Goal: Task Accomplishment & Management: Manage account settings

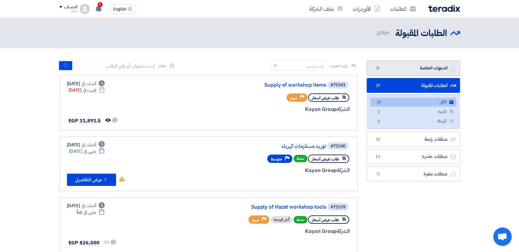
click at [390, 73] on link "الدعوات الخاصة الدعوات الخاصة 0" at bounding box center [413, 68] width 93 height 15
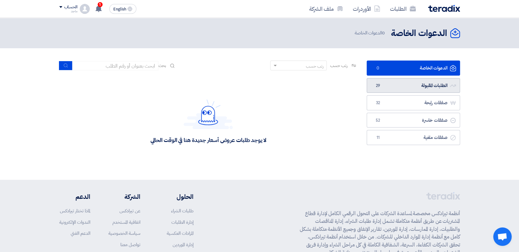
click at [376, 79] on link "الطلبات المقبولة الطلبات المقبولة 29" at bounding box center [413, 85] width 93 height 15
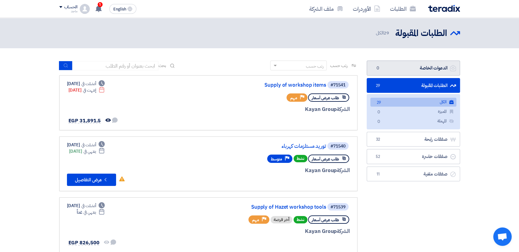
click at [383, 69] on link "الدعوات الخاصة الدعوات الخاصة 0" at bounding box center [413, 68] width 93 height 15
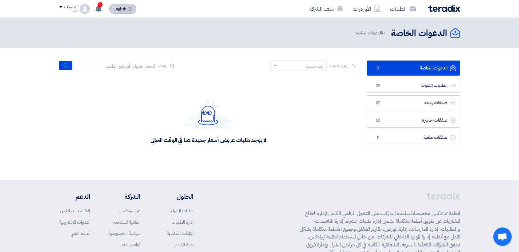
click at [109, 9] on button "English EN" at bounding box center [122, 9] width 27 height 10
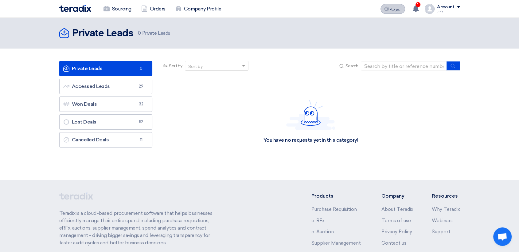
click at [386, 12] on button "العربية ع" at bounding box center [393, 9] width 25 height 10
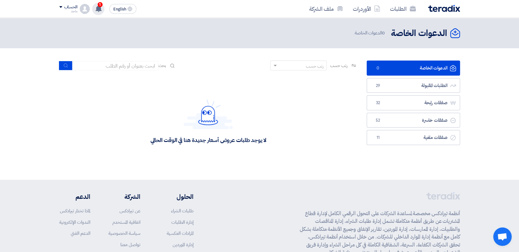
click at [95, 3] on div "1 عرض سعرك لطلب توريد مستلزمات سباكة لم يعد الان تنافسي 42 minutes ago عرض سعرك…" at bounding box center [98, 9] width 12 height 12
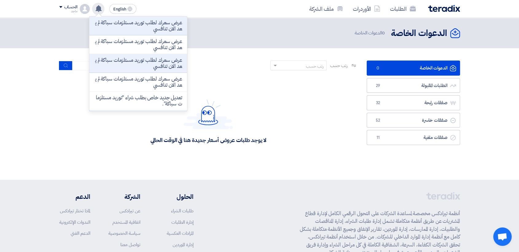
click at [95, 3] on div "عرض سعرك لطلب توريد مستلزمات سباكة لم يعد الان تنافسي عرض سعرك لطلب توريد مستلز…" at bounding box center [98, 9] width 12 height 12
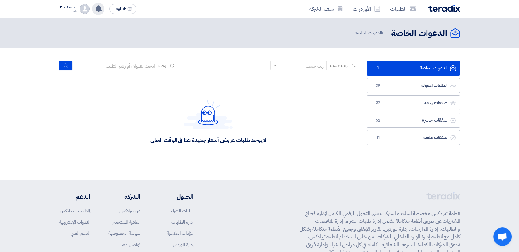
click at [95, 3] on div "عرض سعرك لطلب توريد مستلزمات سباكة لم يعد الان تنافسي 42 minutes ago عرض سعرك ل…" at bounding box center [98, 9] width 12 height 12
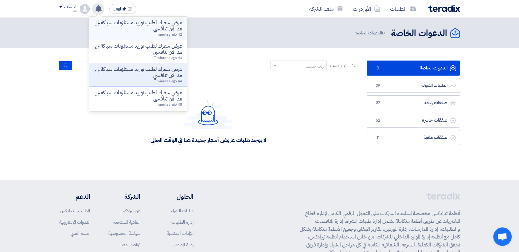
click at [125, 28] on p "عرض سعرك لطلب توريد مستلزمات سباكة لم يعد الان تنافسي" at bounding box center [138, 26] width 88 height 12
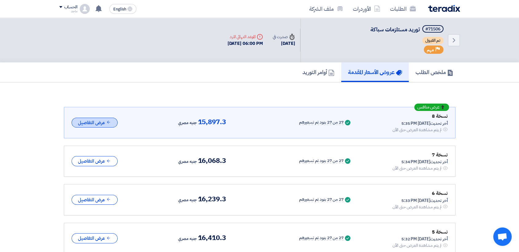
click at [88, 124] on button "عرض التفاصيل" at bounding box center [95, 123] width 46 height 10
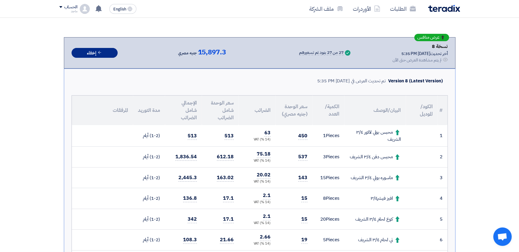
scroll to position [70, 0]
drag, startPoint x: 270, startPoint y: 133, endPoint x: 258, endPoint y: 133, distance: 12.3
click at [258, 133] on td "63 (14 %) VAT" at bounding box center [257, 136] width 37 height 22
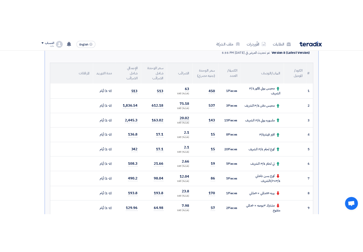
scroll to position [129, 0]
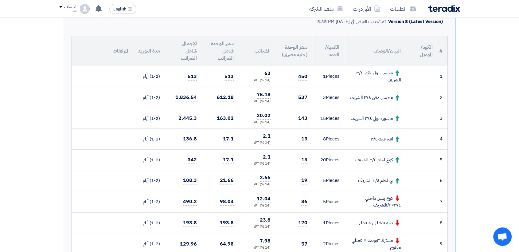
drag, startPoint x: 291, startPoint y: 1, endPoint x: 274, endPoint y: 50, distance: 51.9
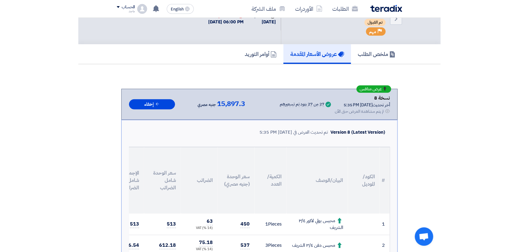
scroll to position [0, 0]
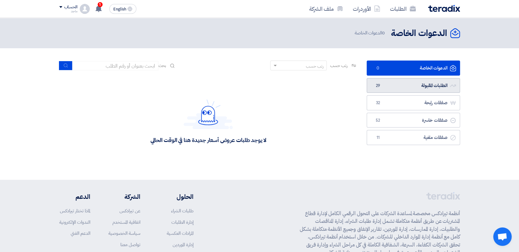
click at [375, 88] on span "29" at bounding box center [378, 86] width 7 height 6
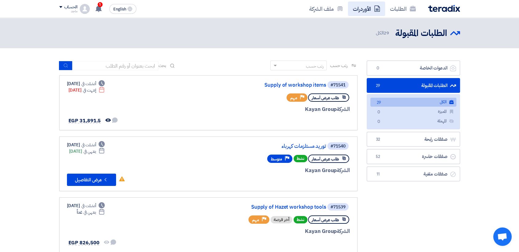
click at [364, 4] on link "الأوردرات" at bounding box center [366, 9] width 37 height 14
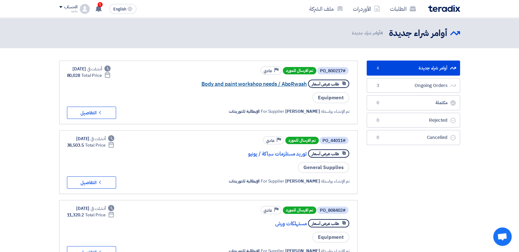
click at [264, 82] on link "Body and paint workshop needs / AboRwash" at bounding box center [245, 84] width 123 height 6
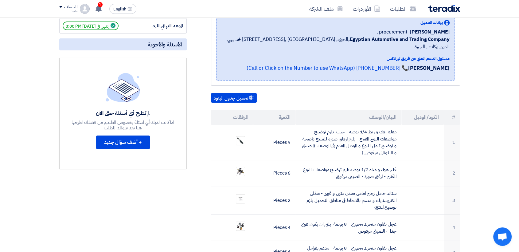
scroll to position [108, 0]
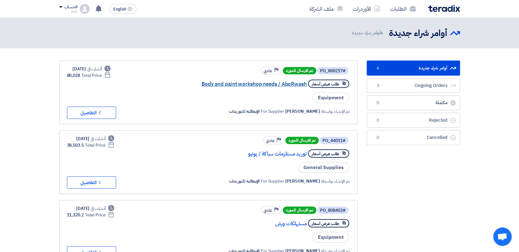
click at [291, 83] on link "Body and paint workshop needs / AboRwash" at bounding box center [245, 84] width 123 height 6
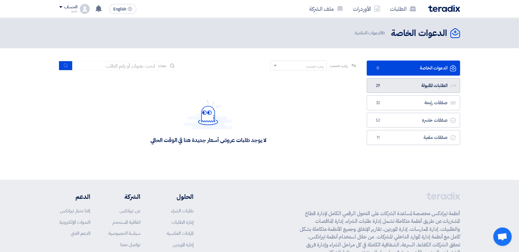
click at [414, 81] on link "الطلبات المقبولة الطلبات المقبولة 29" at bounding box center [413, 85] width 93 height 15
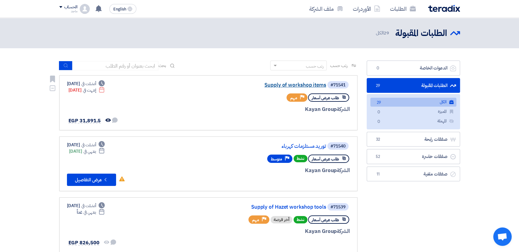
click at [306, 84] on link "Supply of workshop items" at bounding box center [264, 85] width 123 height 6
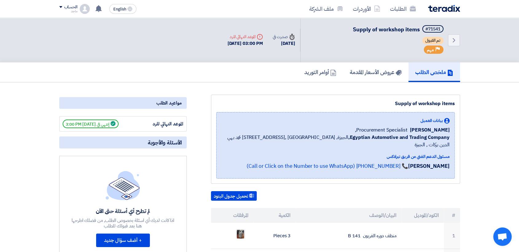
drag, startPoint x: 245, startPoint y: 143, endPoint x: 219, endPoint y: 115, distance: 37.8
click at [217, 129] on div "بيانات العميل Fady Mahmoud Procurement Specialist, Egyptian Automotive and Trad…" at bounding box center [335, 145] width 239 height 66
click at [366, 66] on link "عروض الأسعار المقدمة" at bounding box center [375, 72] width 65 height 20
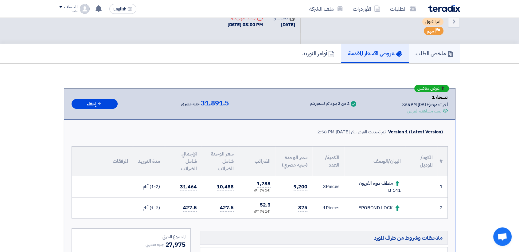
scroll to position [28, 0]
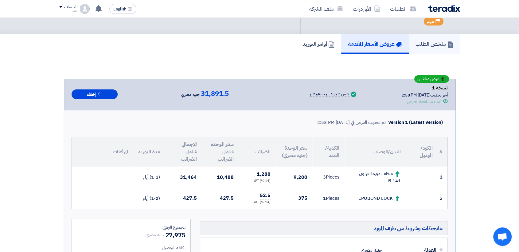
click at [418, 51] on link "ملخص الطلب" at bounding box center [434, 44] width 51 height 20
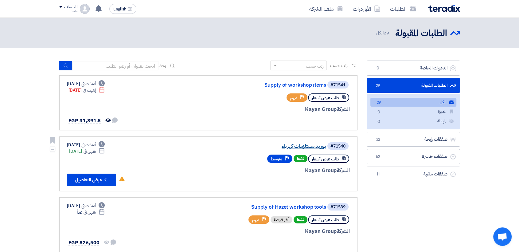
click at [295, 143] on link "توريد مستلزمات كهرباء" at bounding box center [264, 146] width 123 height 6
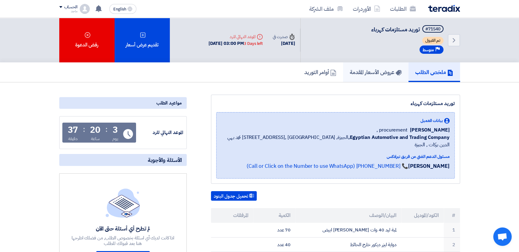
click at [359, 71] on h5 "عروض الأسعار المقدمة" at bounding box center [376, 72] width 52 height 7
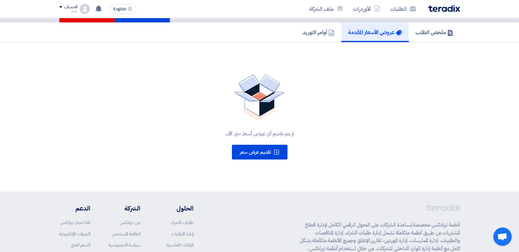
scroll to position [41, 0]
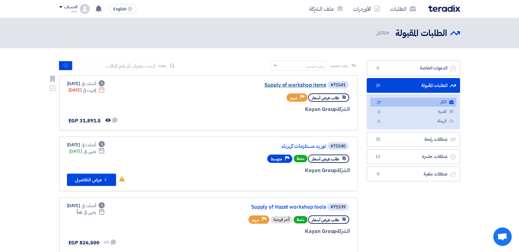
click at [268, 84] on link "Supply of workshop items" at bounding box center [264, 85] width 123 height 6
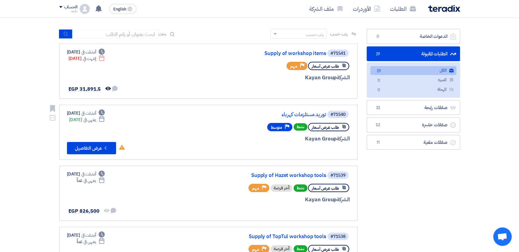
scroll to position [36, 0]
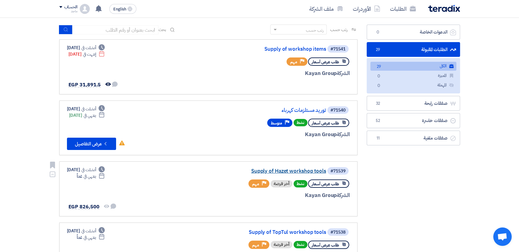
click at [285, 170] on link "Supply of Hazet workshop tools" at bounding box center [264, 171] width 123 height 6
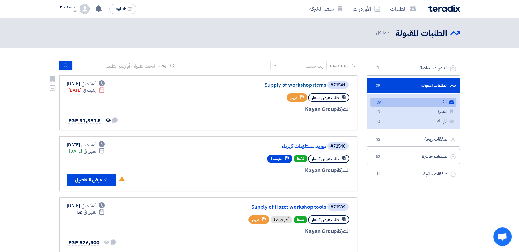
click at [291, 85] on link "Supply of workshop items" at bounding box center [264, 85] width 123 height 6
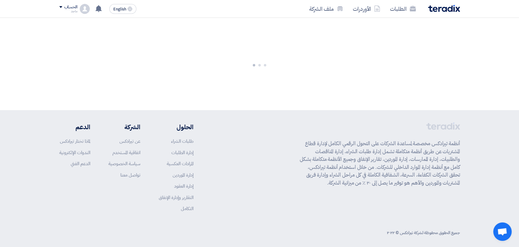
click at [291, 85] on div at bounding box center [259, 64] width 519 height 92
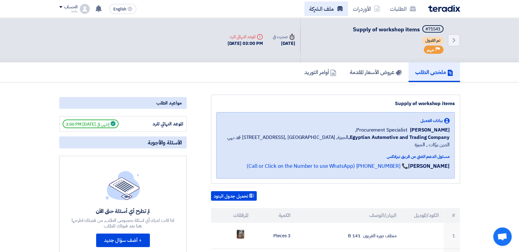
click at [308, 2] on link "ملف الشركة" at bounding box center [326, 9] width 44 height 14
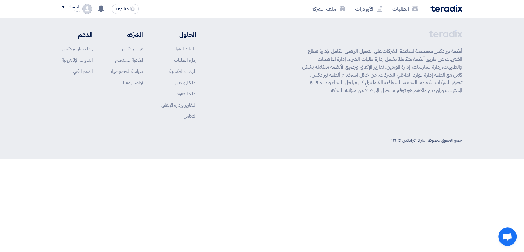
click at [277, 159] on html "الطلبات الأوردرات ملف الشركة English EN عرض سعرك لطلب توريد مستلزمات سباكة لم ي…" at bounding box center [262, 79] width 524 height 159
click at [157, 159] on html "الطلبات الأوردرات ملف الشركة English EN عرض سعرك لطلب توريد مستلزمات سباكة لم ي…" at bounding box center [262, 79] width 524 height 159
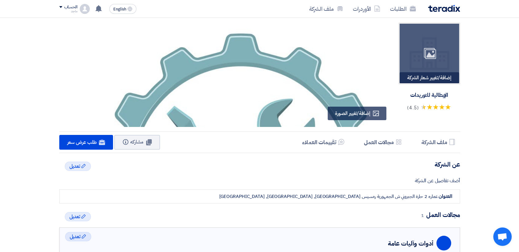
click at [422, 25] on div "Image" at bounding box center [430, 54] width 60 height 60
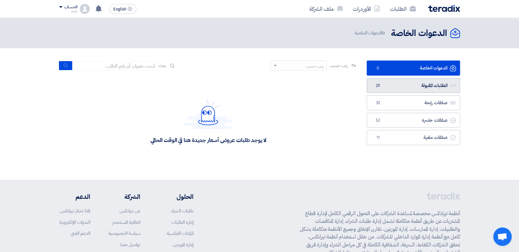
click at [384, 84] on link "الطلبات المقبولة الطلبات المقبولة 29" at bounding box center [413, 85] width 93 height 15
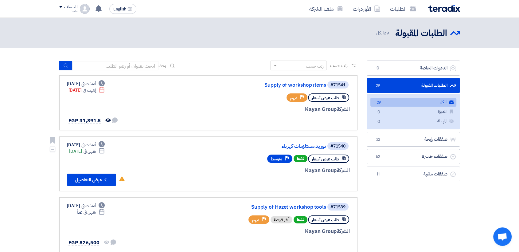
click at [294, 154] on div "طلب عرض أسعار نشط Priority متوسط" at bounding box center [308, 158] width 83 height 11
click at [288, 148] on link "توريد مستلزمات كهرباء" at bounding box center [264, 146] width 123 height 6
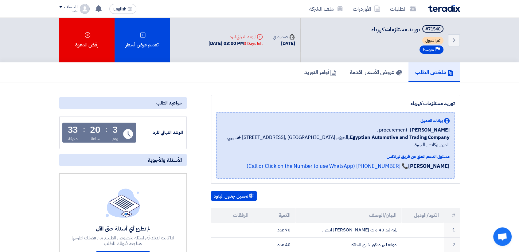
click at [20, 22] on div "Back #71540 توريد مستلزمات كهرباء تم القبول Priority متوسط Time صدرت في [DATE] …" at bounding box center [259, 40] width 519 height 45
click at [20, 22] on div "Back #71540 توريد مستلزمات كهرباء تم القبول Priority متوسط Time صدرت في 23 Sep,…" at bounding box center [259, 40] width 519 height 45
click at [12, 5] on nav "الطلبات الأوردرات ملف الشركة English EN عرض سعرك لطلب توريد مستلزمات سباكة لم ي…" at bounding box center [259, 9] width 519 height 18
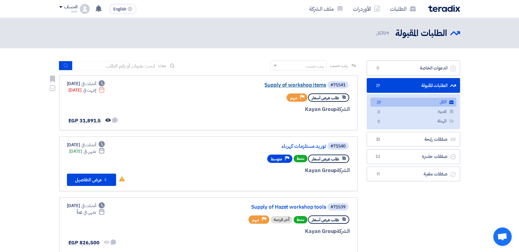
click at [279, 87] on link "Supply of workshop items" at bounding box center [264, 85] width 123 height 6
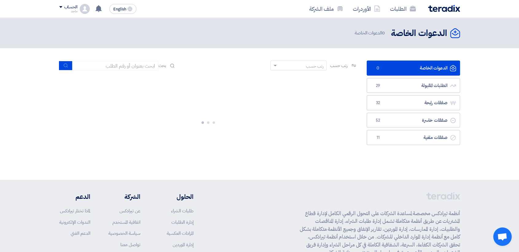
click at [108, 88] on div at bounding box center [208, 121] width 298 height 92
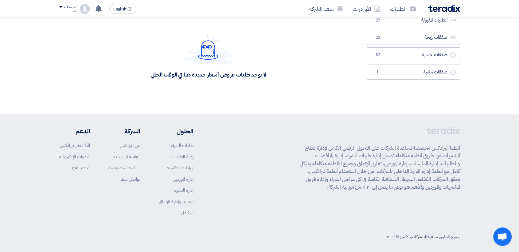
scroll to position [69, 0]
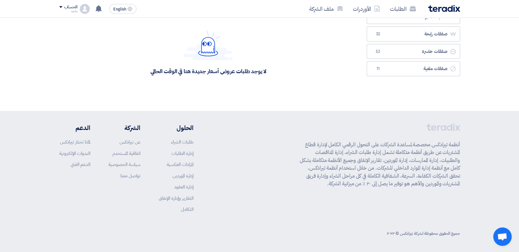
drag, startPoint x: 26, startPoint y: 7, endPoint x: 25, endPoint y: -3, distance: 9.9
click at [25, 0] on html "الطلبات الأوردرات ملف الشركة English EN عرض سعرك لطلب توريد مستلزمات سباكة لم ي…" at bounding box center [259, 91] width 519 height 321
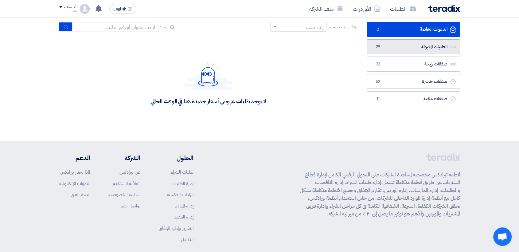
click at [378, 46] on span "29" at bounding box center [378, 47] width 7 height 6
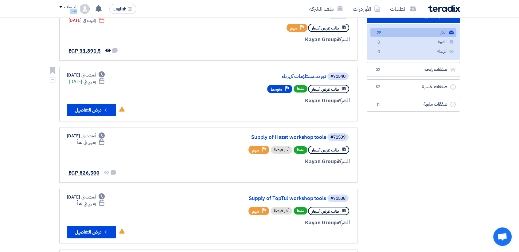
scroll to position [93, 0]
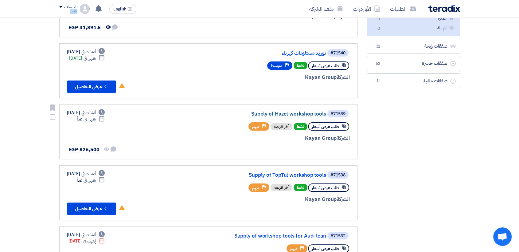
click at [274, 112] on link "Supply of Hazet workshop tools" at bounding box center [264, 114] width 123 height 6
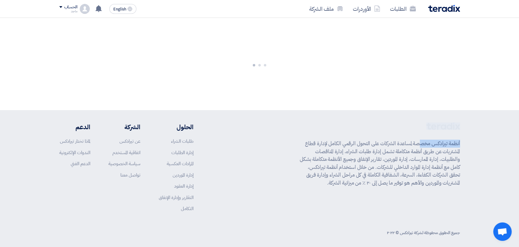
click at [274, 112] on footer "أنظمة تيرادكس مخصصة لمساعدة الشركات على التحول الرقمي الكامل لإدارة قطاع المشتر…" at bounding box center [259, 180] width 519 height 141
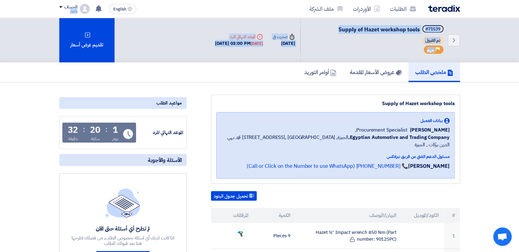
drag, startPoint x: 13, startPoint y: 23, endPoint x: 13, endPoint y: -2, distance: 25.8
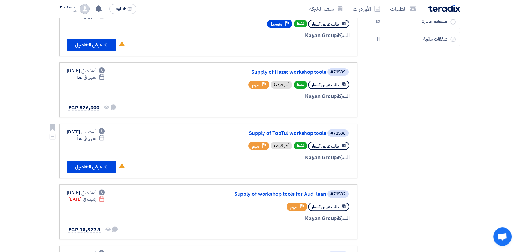
scroll to position [148, 0]
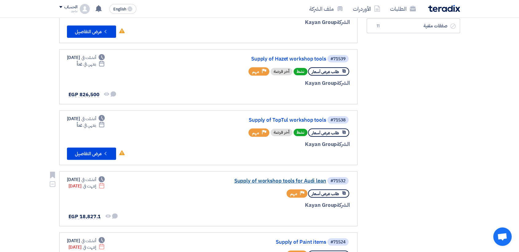
click at [269, 181] on link "Supply of workshop tools for Audi lean" at bounding box center [264, 181] width 123 height 6
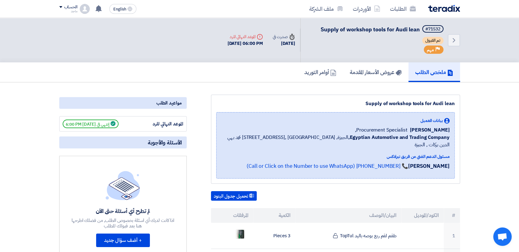
drag, startPoint x: 119, startPoint y: 158, endPoint x: 114, endPoint y: 151, distance: 8.7
click at [114, 151] on app-supplier-updates-wall "الأسئلة والأجوبة لم تطرح أي أسئلة حتى الآن اذا كانت لديك أي اسئلة بخصوص الطلب, …" at bounding box center [123, 201] width 128 height 131
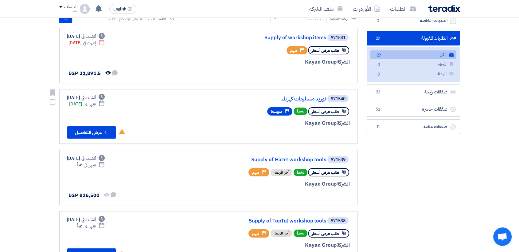
scroll to position [78, 0]
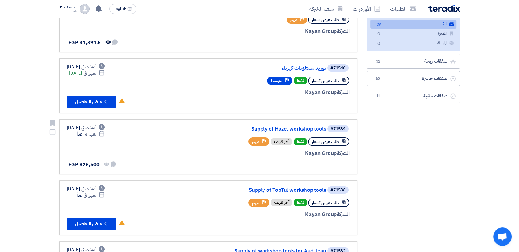
click at [287, 155] on div "الشركة Kayan Group" at bounding box center [276, 153] width 148 height 8
click at [275, 126] on link "Supply of Hazet workshop tools" at bounding box center [264, 129] width 123 height 6
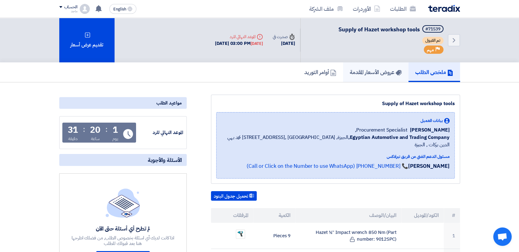
click at [367, 69] on h5 "عروض الأسعار المقدمة" at bounding box center [376, 72] width 52 height 7
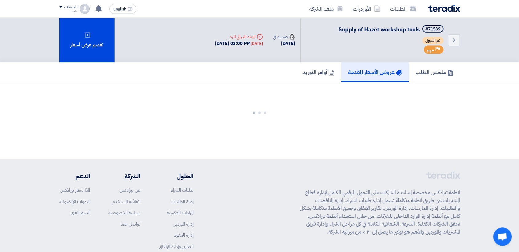
click at [367, 69] on h5 "عروض الأسعار المقدمة" at bounding box center [375, 72] width 54 height 7
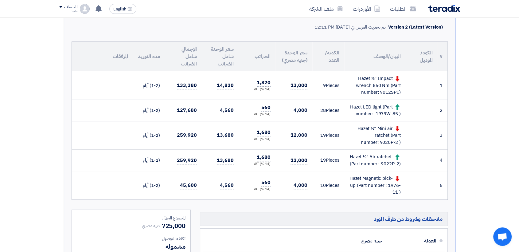
scroll to position [131, 0]
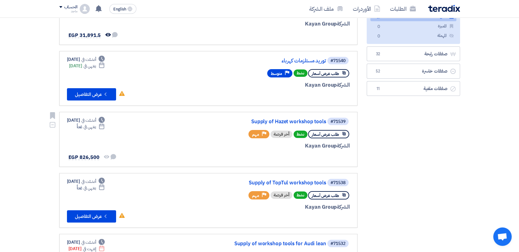
scroll to position [86, 0]
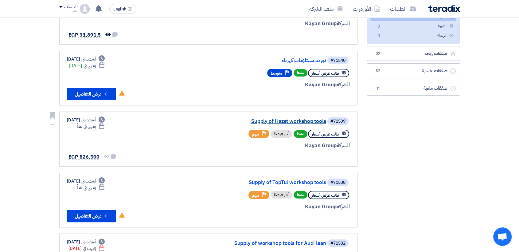
click at [273, 122] on link "Supply of Hazet workshop tools" at bounding box center [264, 122] width 123 height 6
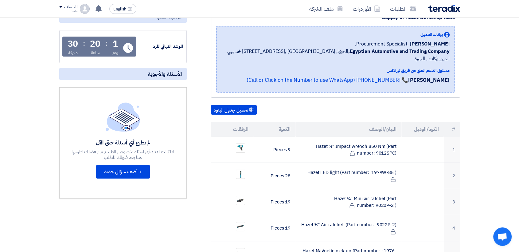
scroll to position [89, 0]
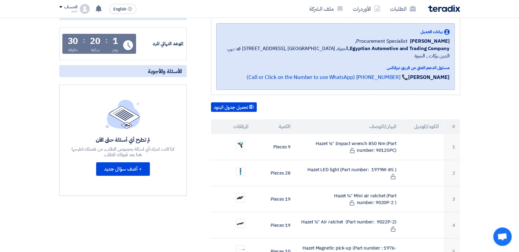
click at [273, 122] on th "الكمية" at bounding box center [274, 126] width 42 height 15
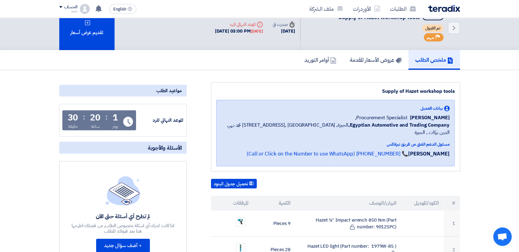
scroll to position [0, 0]
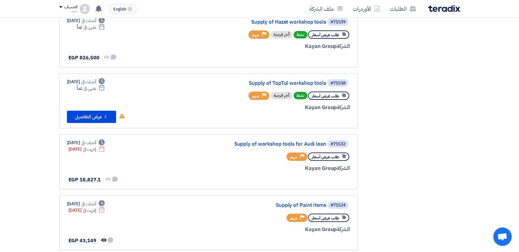
scroll to position [217, 0]
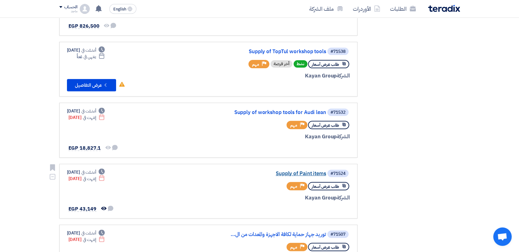
click at [297, 173] on link "Supply of Paint items" at bounding box center [264, 174] width 123 height 6
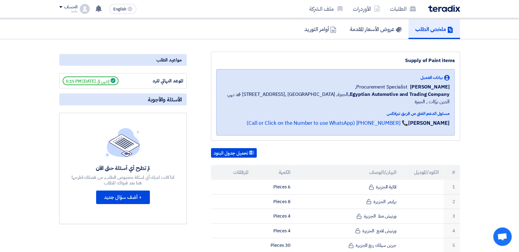
scroll to position [68, 0]
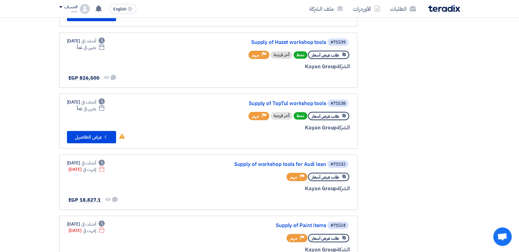
scroll to position [208, 0]
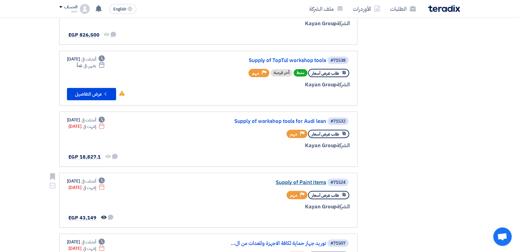
click at [281, 182] on link "Supply of Paint items" at bounding box center [264, 183] width 123 height 6
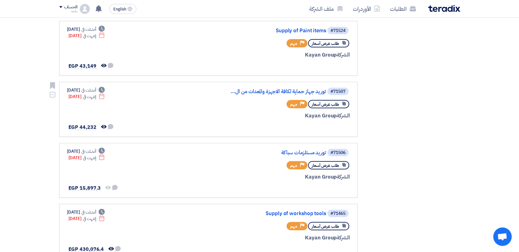
scroll to position [375, 0]
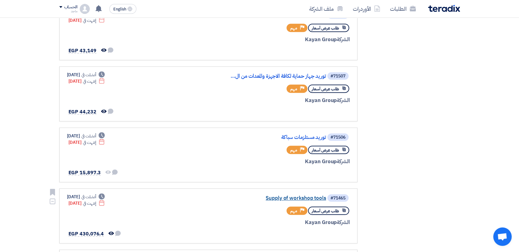
click at [284, 199] on link "Supply of workshop tools" at bounding box center [264, 198] width 123 height 6
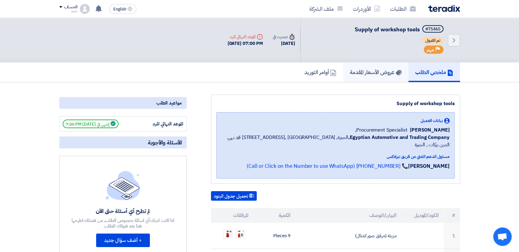
click at [359, 73] on h5 "عروض الأسعار المقدمة" at bounding box center [376, 72] width 52 height 7
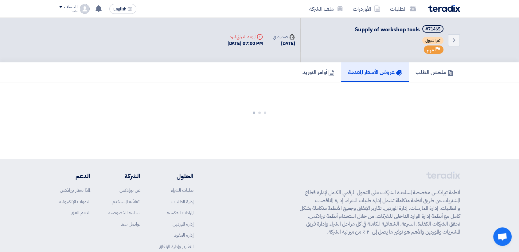
click at [359, 73] on h5 "عروض الأسعار المقدمة" at bounding box center [375, 72] width 54 height 7
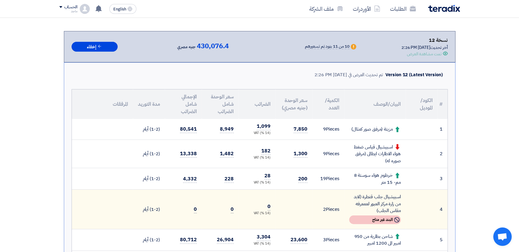
scroll to position [78, 0]
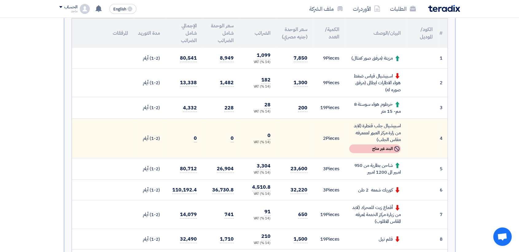
click at [362, 49] on tbody "1 مزيتة (مرفق صور كمثال) 9 2" at bounding box center [260, 180] width 376 height 265
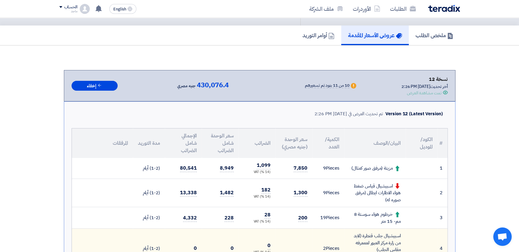
scroll to position [0, 0]
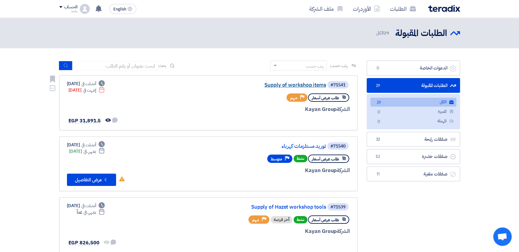
click at [282, 82] on link "Supply of workshop items" at bounding box center [264, 85] width 123 height 6
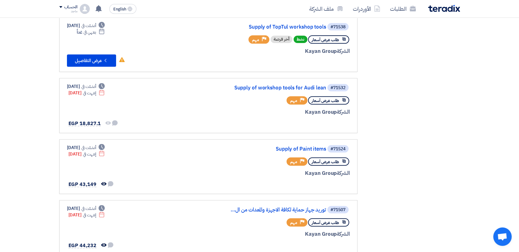
scroll to position [242, 0]
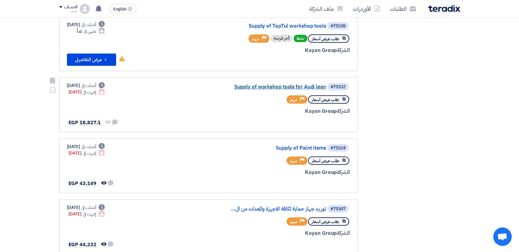
click at [261, 86] on link "Supply of workshop tools for Audi lean" at bounding box center [264, 87] width 123 height 6
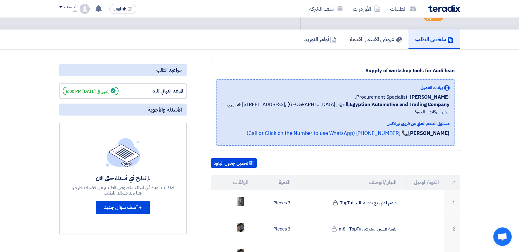
scroll to position [47, 0]
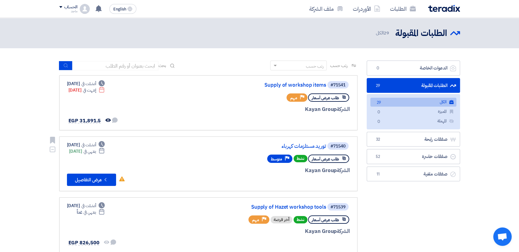
click at [357, 183] on link "#71540 توريد مستلزمات كهرباء طلب عرض أسعار نشط Priority متوسط الشركة Kayan Grou…" at bounding box center [208, 163] width 298 height 55
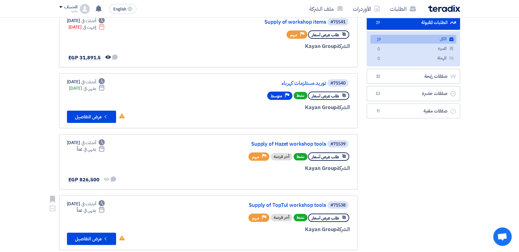
click at [306, 244] on link "#71538 Supply of TopTul workshop tools طلب عرض أسعار نشط أخر فرصة Priority مهم …" at bounding box center [208, 222] width 298 height 55
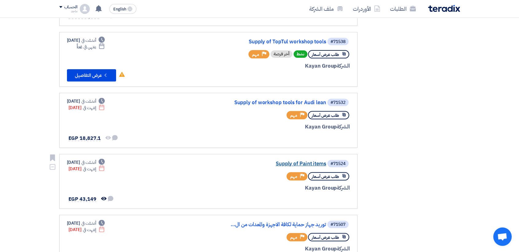
scroll to position [245, 0]
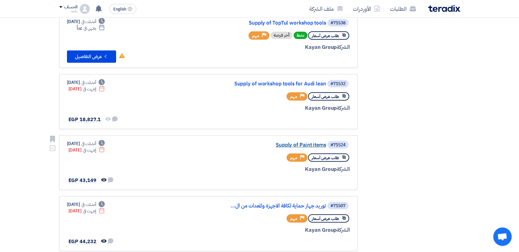
click at [284, 144] on link "Supply of Paint items" at bounding box center [264, 145] width 123 height 6
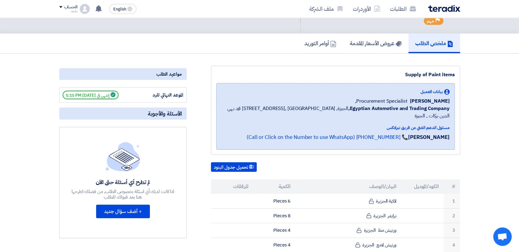
scroll to position [37, 0]
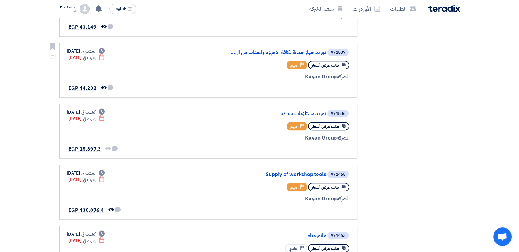
scroll to position [403, 0]
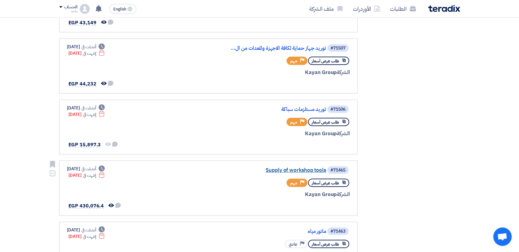
click at [292, 168] on link "Supply of workshop tools" at bounding box center [264, 170] width 123 height 6
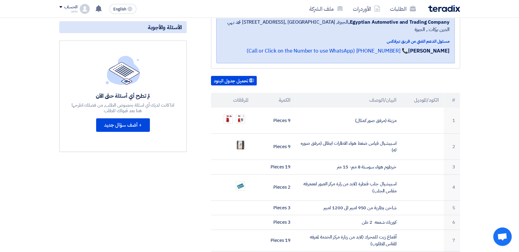
scroll to position [120, 0]
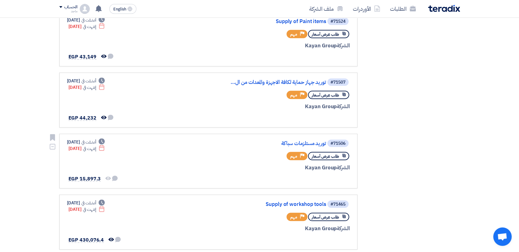
scroll to position [391, 0]
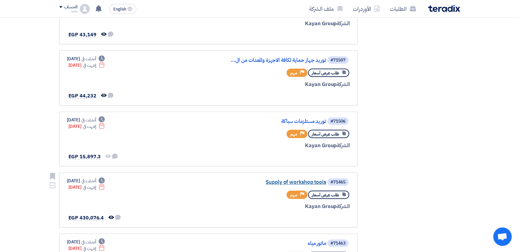
click at [294, 179] on link "Supply of workshop tools" at bounding box center [264, 182] width 123 height 6
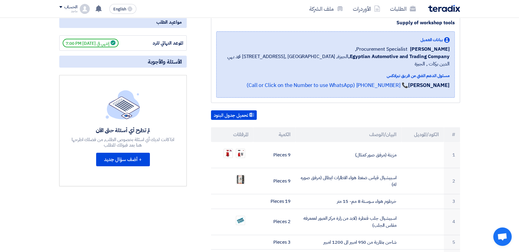
scroll to position [84, 0]
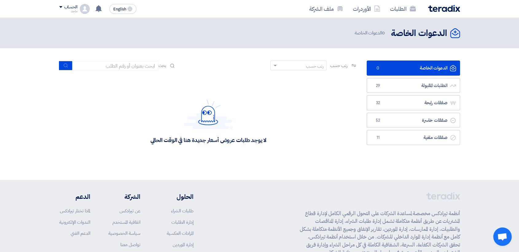
click at [175, 127] on div "لا يوجد طلبات عروض أسعار جديدة هنا في الوقت الحالي" at bounding box center [208, 121] width 116 height 45
click at [434, 85] on link "الطلبات المقبولة الطلبات المقبولة 29" at bounding box center [413, 85] width 93 height 15
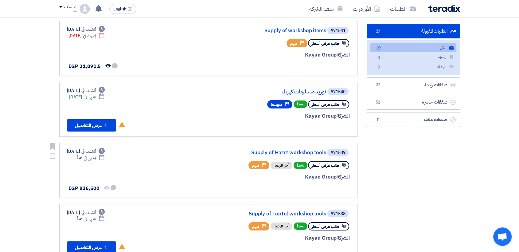
scroll to position [55, 0]
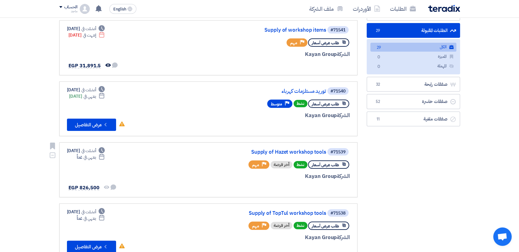
click at [291, 236] on div "الشركة Kayan Group" at bounding box center [276, 237] width 148 height 8
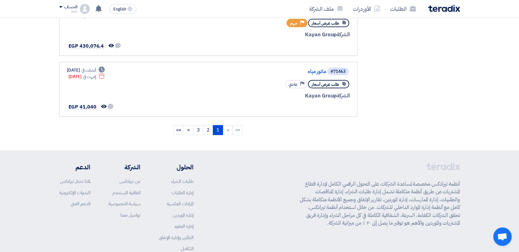
scroll to position [501, 0]
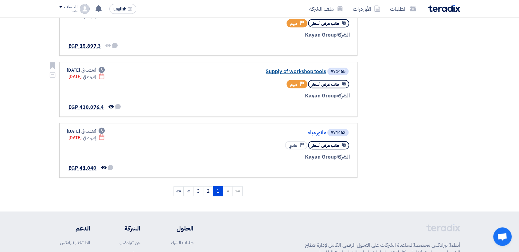
click at [308, 71] on link "Supply of workshop tools" at bounding box center [264, 72] width 123 height 6
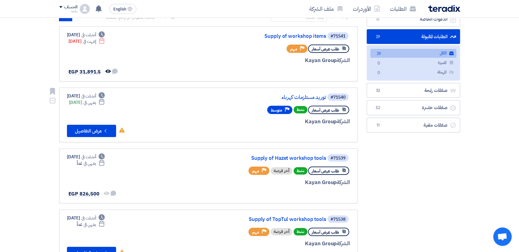
scroll to position [51, 0]
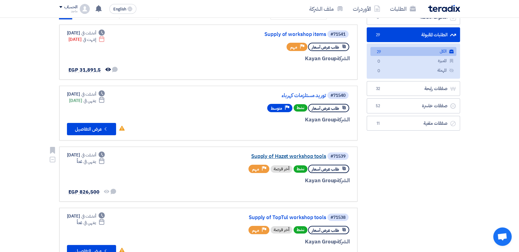
click at [299, 158] on link "Supply of Hazet workshop tools" at bounding box center [264, 157] width 123 height 6
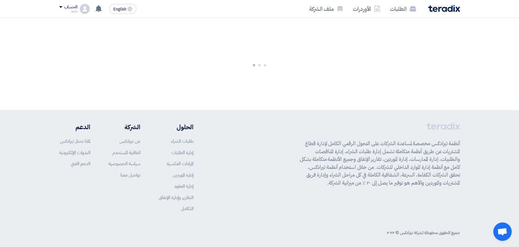
click at [299, 158] on div "أنظمة تيرادكس مخصصة لمساعدة الشركات على التحول الرقمي الكامل لإدارة قطاع المشتر…" at bounding box center [259, 171] width 401 height 99
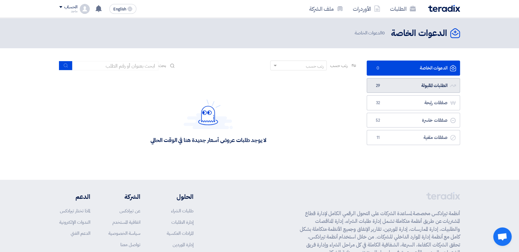
click at [391, 82] on link "الطلبات المقبولة الطلبات المقبولة 29" at bounding box center [413, 85] width 93 height 15
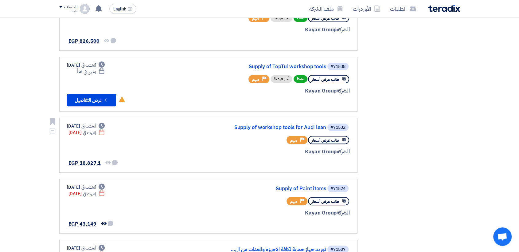
scroll to position [200, 0]
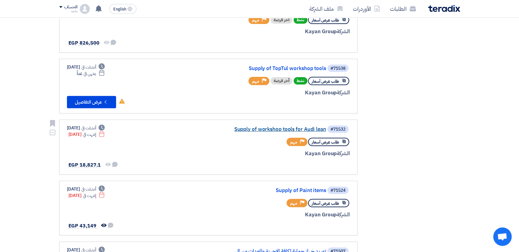
click at [281, 130] on link "Supply of workshop tools for Audi lean" at bounding box center [264, 130] width 123 height 6
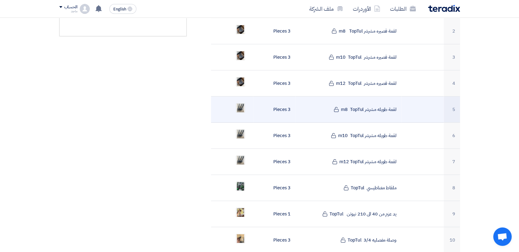
scroll to position [231, 0]
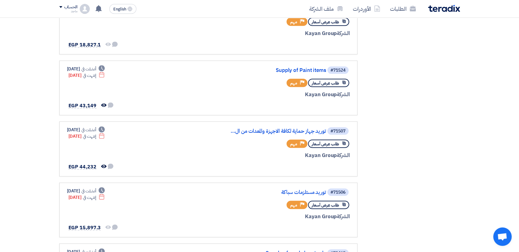
scroll to position [320, 0]
click at [310, 69] on link "Supply of Paint items" at bounding box center [264, 71] width 123 height 6
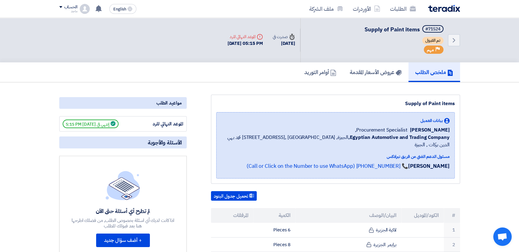
scroll to position [49, 0]
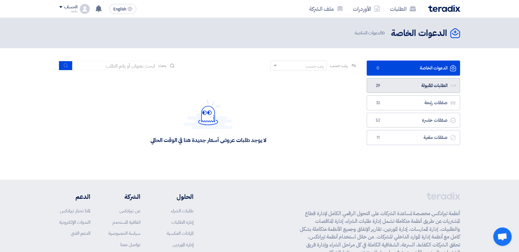
click at [430, 85] on link "الطلبات المقبولة الطلبات المقبولة 29" at bounding box center [413, 85] width 93 height 15
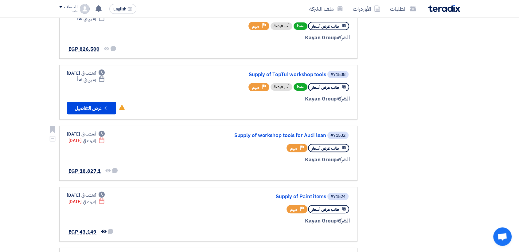
scroll to position [194, 0]
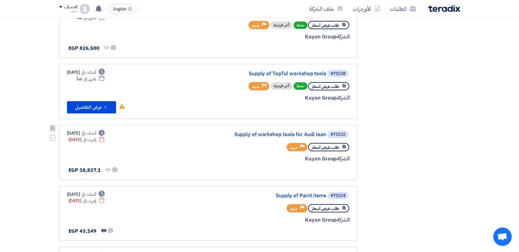
drag, startPoint x: 285, startPoint y: 152, endPoint x: 284, endPoint y: 136, distance: 15.4
click at [284, 136] on div "#71532 Supply of workshop tools for Audi lean طلب عرض أسعار Priority مهم الشركة…" at bounding box center [276, 152] width 148 height 45
click at [284, 135] on link "Supply of workshop tools for Audi lean" at bounding box center [264, 135] width 123 height 6
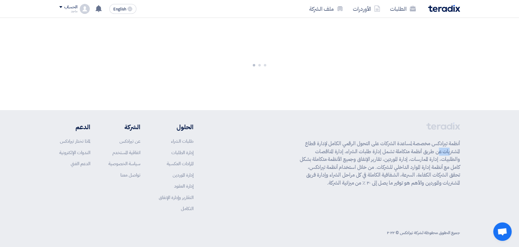
click at [284, 135] on div "أنظمة تيرادكس مخصصة لمساعدة الشركات على التحول الرقمي الكامل لإدارة قطاع المشتر…" at bounding box center [259, 171] width 401 height 99
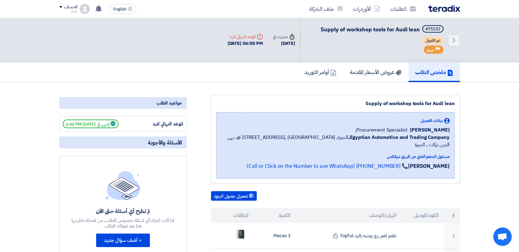
click at [261, 129] on div "[PERSON_NAME] Procurement Specialist," at bounding box center [336, 129] width 228 height 7
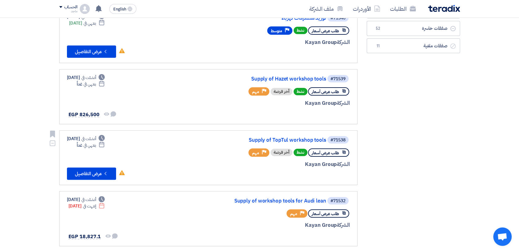
scroll to position [129, 0]
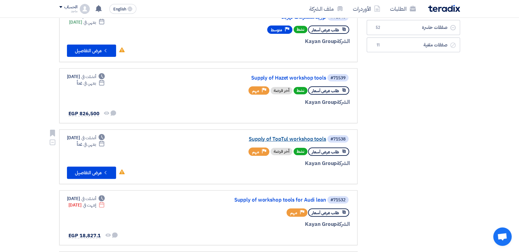
click at [304, 138] on link "Supply of TopTul workshop tools" at bounding box center [264, 139] width 123 height 6
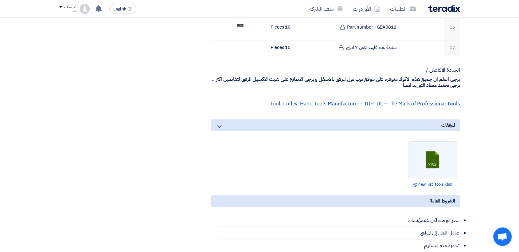
scroll to position [602, 0]
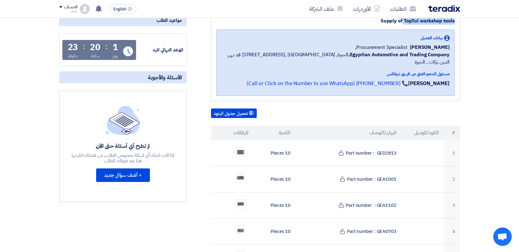
scroll to position [108, 0]
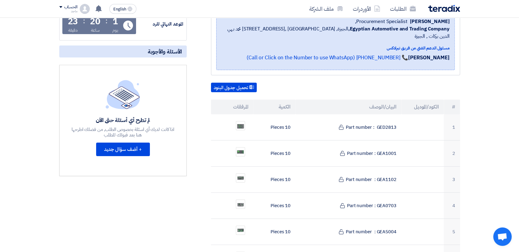
click at [186, 134] on div "لم تطرح أي أسئلة حتى الآن اذا كانت لديك أي اسئلة بخصوص الطلب, من فضلك اطرحها هن…" at bounding box center [123, 120] width 128 height 111
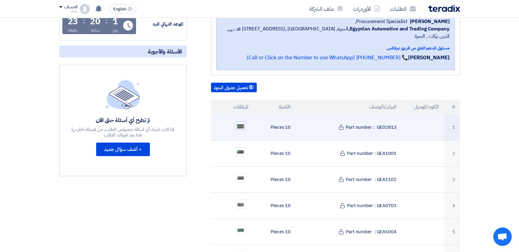
click at [241, 122] on img at bounding box center [240, 126] width 9 height 8
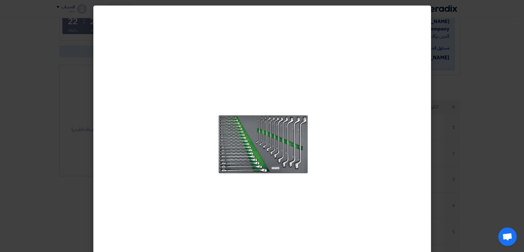
drag, startPoint x: 194, startPoint y: 151, endPoint x: 235, endPoint y: 150, distance: 40.3
click at [235, 150] on div at bounding box center [262, 137] width 338 height 262
click at [497, 138] on modal-container at bounding box center [262, 126] width 524 height 252
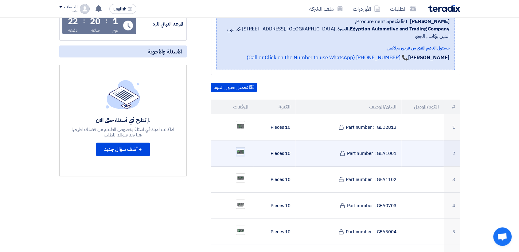
click at [237, 148] on img at bounding box center [240, 151] width 9 height 7
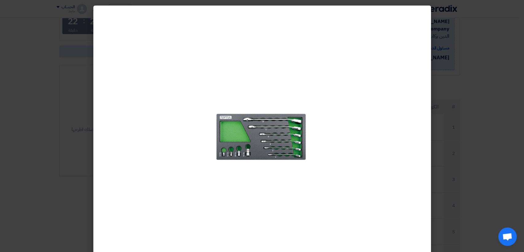
click at [484, 117] on modal-container at bounding box center [262, 126] width 524 height 252
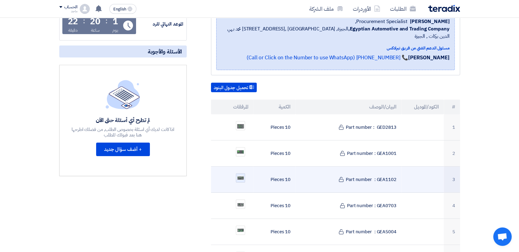
click at [241, 175] on img at bounding box center [240, 178] width 9 height 6
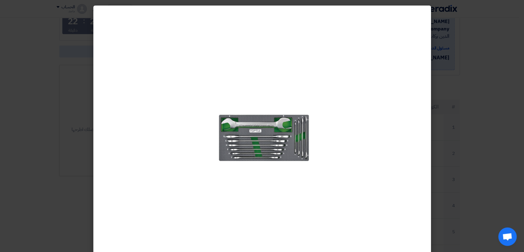
click at [307, 127] on img at bounding box center [263, 136] width 106 height 62
click at [300, 132] on img at bounding box center [263, 136] width 106 height 62
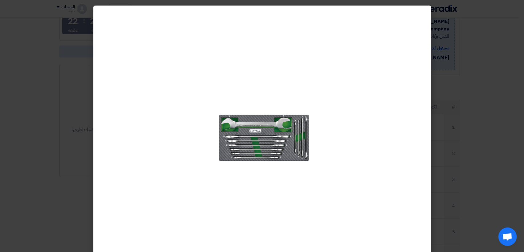
click at [300, 132] on img at bounding box center [263, 136] width 106 height 62
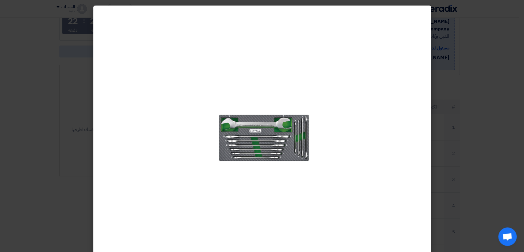
click at [300, 132] on img at bounding box center [263, 136] width 106 height 62
click at [267, 151] on img at bounding box center [263, 136] width 106 height 62
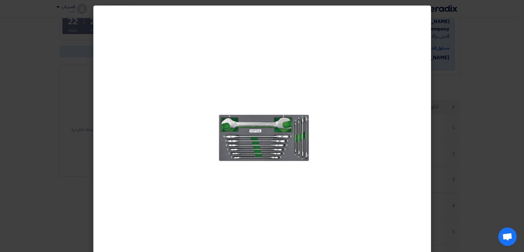
click at [267, 151] on img at bounding box center [263, 136] width 106 height 62
click at [268, 147] on img at bounding box center [263, 136] width 106 height 62
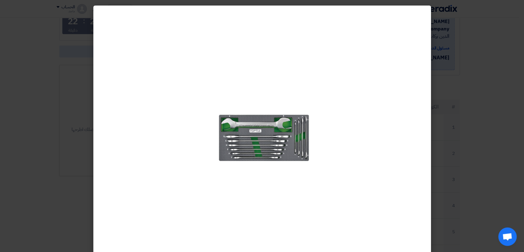
click at [268, 147] on img at bounding box center [263, 136] width 106 height 62
click at [496, 137] on modal-container at bounding box center [262, 126] width 524 height 252
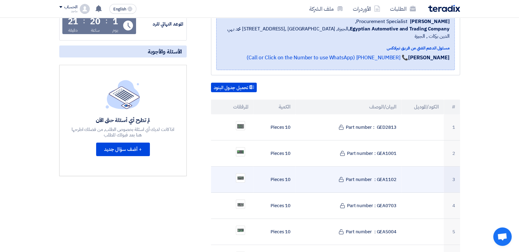
click at [229, 180] on td at bounding box center [232, 180] width 42 height 26
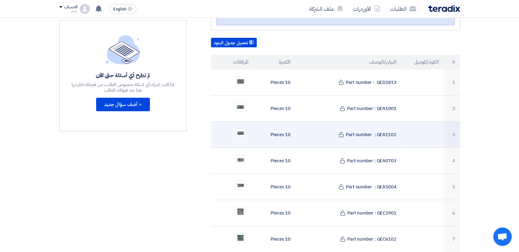
scroll to position [160, 0]
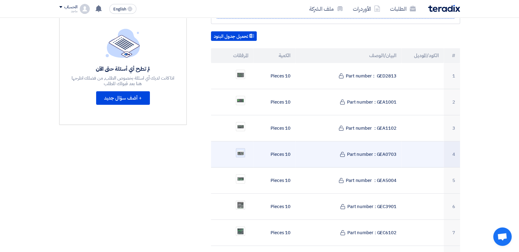
click at [243, 150] on img at bounding box center [240, 153] width 9 height 6
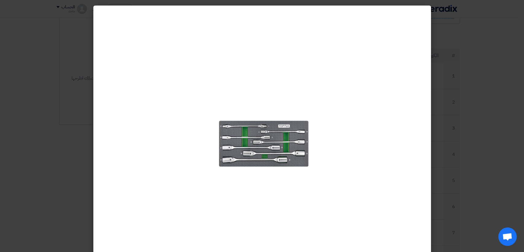
click at [506, 139] on modal-container at bounding box center [262, 126] width 524 height 252
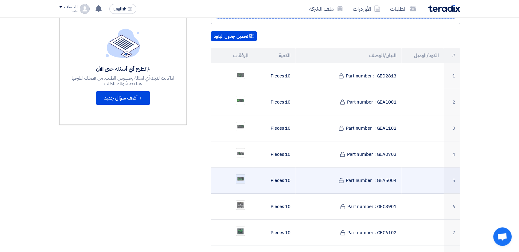
click at [241, 174] on div at bounding box center [240, 178] width 9 height 9
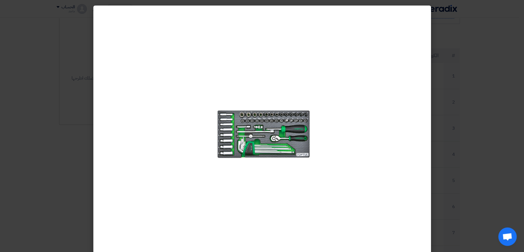
click at [471, 133] on modal-container at bounding box center [262, 126] width 524 height 252
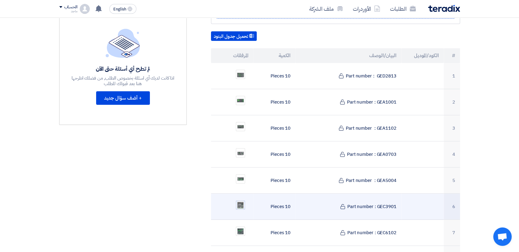
click at [240, 200] on img at bounding box center [240, 204] width 9 height 9
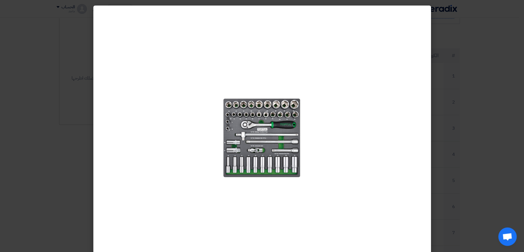
click at [496, 143] on modal-container at bounding box center [262, 126] width 524 height 252
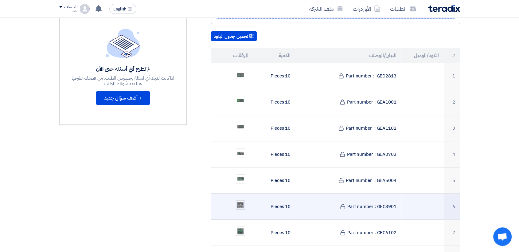
click at [239, 200] on img at bounding box center [240, 204] width 9 height 9
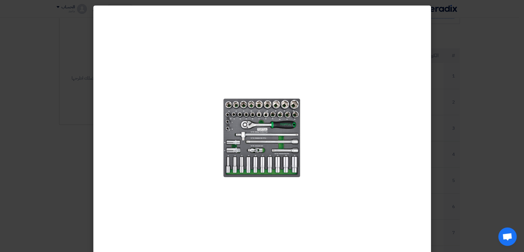
click at [493, 172] on modal-container at bounding box center [262, 126] width 524 height 252
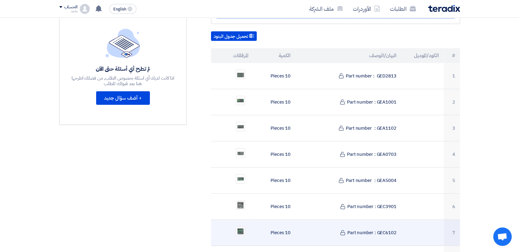
drag, startPoint x: 234, startPoint y: 233, endPoint x: 236, endPoint y: 228, distance: 5.2
click at [236, 228] on td at bounding box center [232, 233] width 42 height 26
click at [236, 228] on ul at bounding box center [232, 230] width 33 height 15
click at [236, 227] on ul at bounding box center [232, 230] width 33 height 15
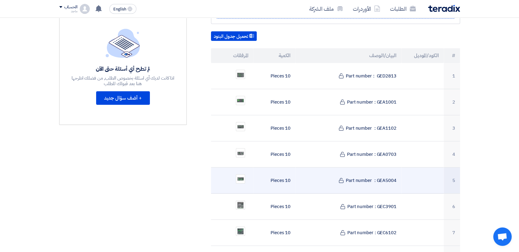
click at [220, 177] on ul at bounding box center [232, 178] width 33 height 15
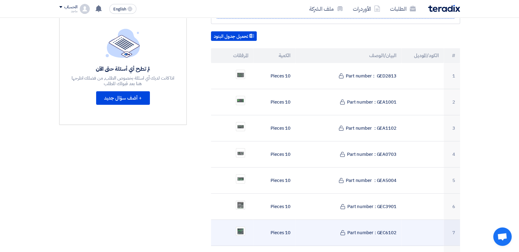
click at [260, 231] on td "10 Pieces" at bounding box center [274, 233] width 42 height 26
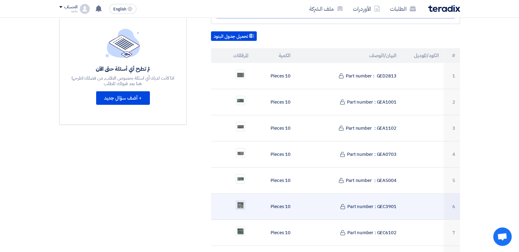
click at [241, 200] on img at bounding box center [240, 204] width 9 height 9
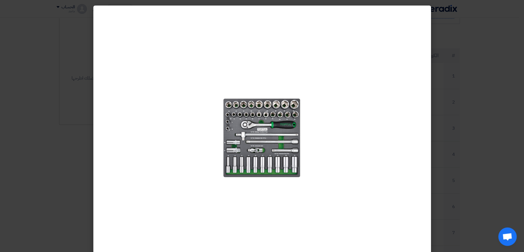
click at [463, 162] on modal-container at bounding box center [262, 126] width 524 height 252
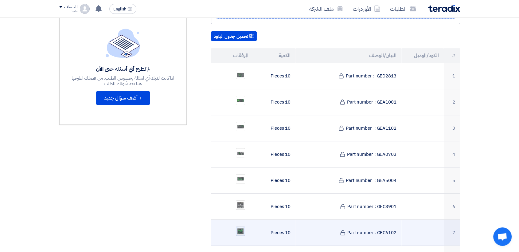
click at [243, 227] on img at bounding box center [240, 231] width 9 height 9
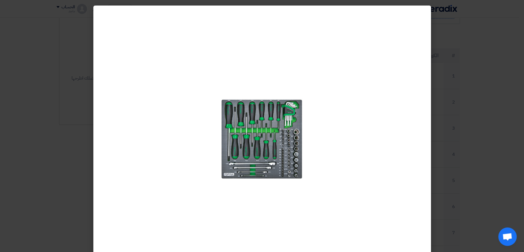
click at [461, 231] on modal-container at bounding box center [262, 126] width 524 height 252
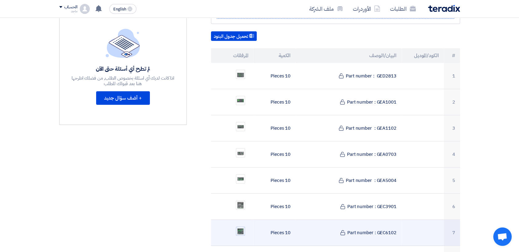
click at [241, 227] on img at bounding box center [240, 231] width 9 height 9
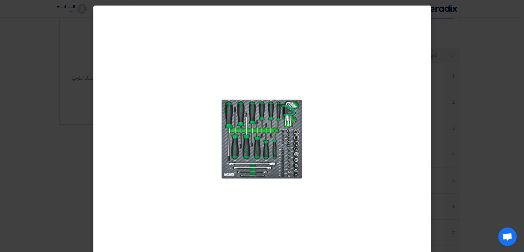
click at [491, 187] on modal-container at bounding box center [262, 126] width 524 height 252
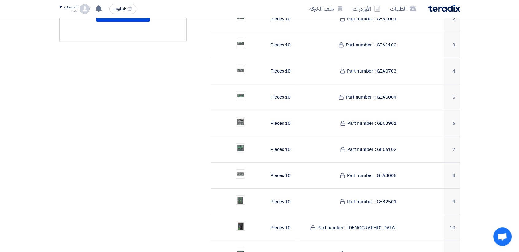
scroll to position [250, 0]
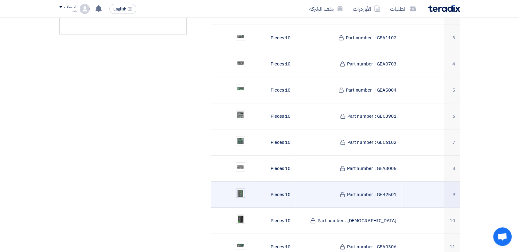
click at [237, 188] on img at bounding box center [240, 193] width 9 height 10
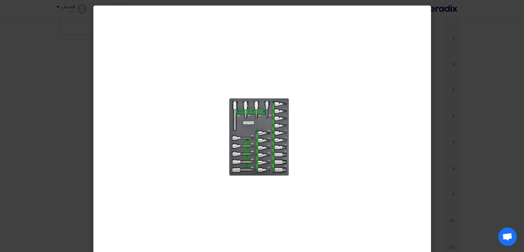
click at [460, 190] on modal-container at bounding box center [262, 126] width 524 height 252
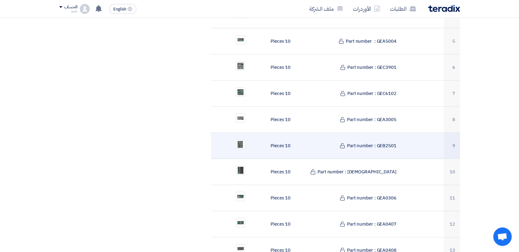
scroll to position [300, 0]
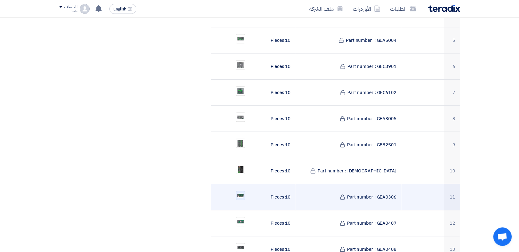
click at [243, 193] on img at bounding box center [240, 196] width 9 height 6
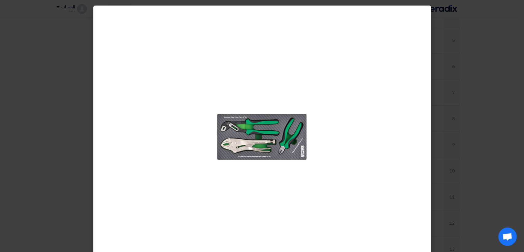
click at [481, 192] on modal-container at bounding box center [262, 126] width 524 height 252
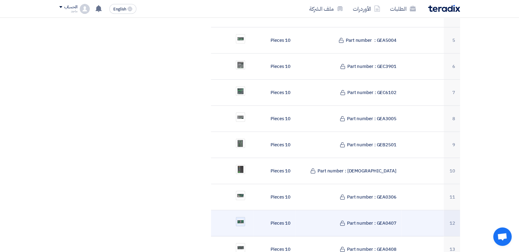
click at [244, 218] on img at bounding box center [240, 221] width 9 height 6
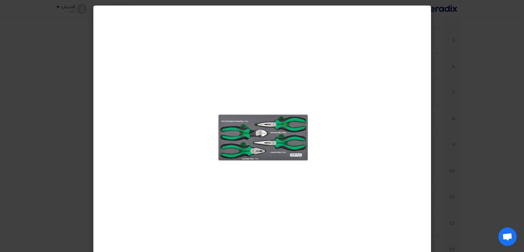
click at [509, 208] on modal-container at bounding box center [262, 126] width 524 height 252
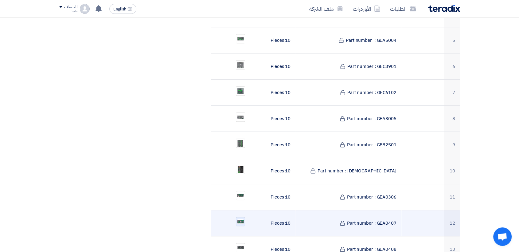
click at [243, 218] on img at bounding box center [240, 221] width 9 height 6
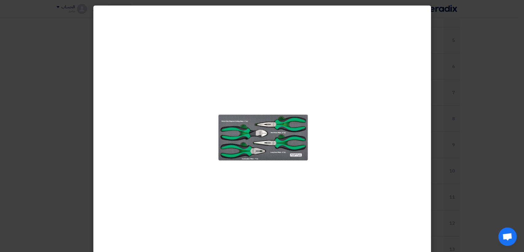
click at [524, 175] on modal-container at bounding box center [262, 126] width 524 height 252
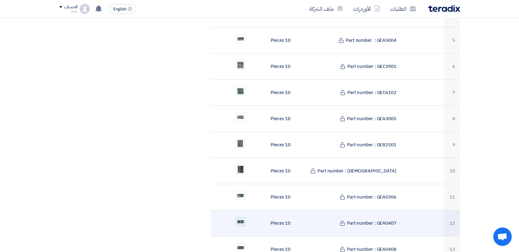
click at [242, 218] on img at bounding box center [240, 221] width 9 height 6
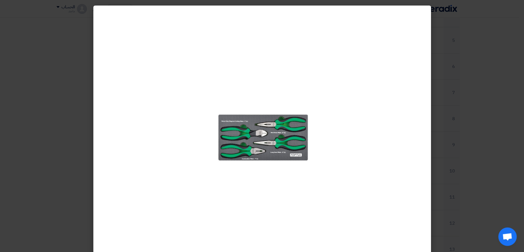
click at [492, 186] on modal-container at bounding box center [262, 126] width 524 height 252
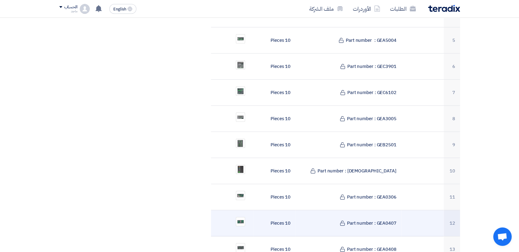
scroll to position [340, 0]
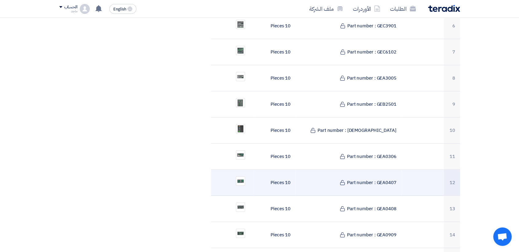
click at [441, 222] on td at bounding box center [423, 235] width 42 height 26
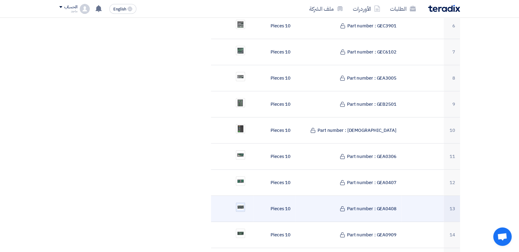
click at [238, 204] on img at bounding box center [240, 207] width 9 height 7
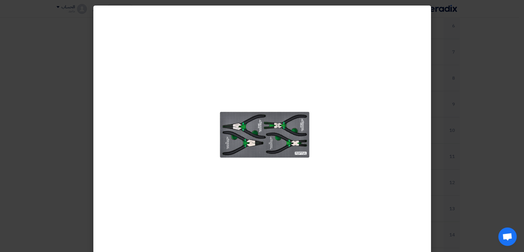
click at [513, 213] on modal-container at bounding box center [262, 126] width 524 height 252
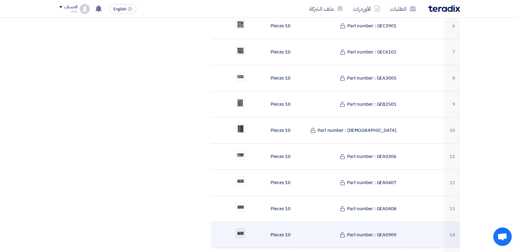
click at [238, 230] on img at bounding box center [240, 233] width 9 height 6
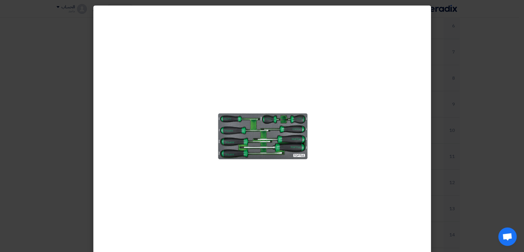
click at [499, 206] on modal-container at bounding box center [262, 126] width 524 height 252
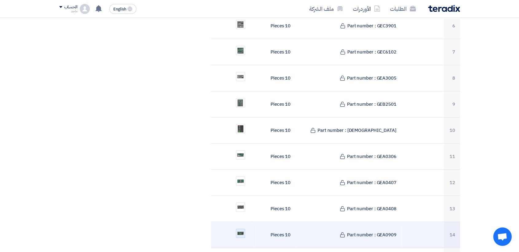
click at [242, 230] on img at bounding box center [240, 233] width 9 height 6
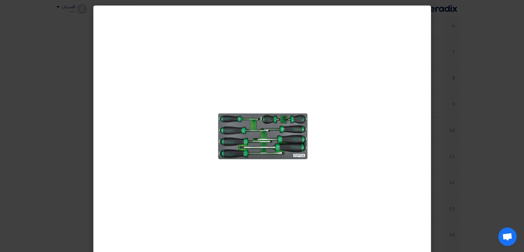
click at [494, 214] on modal-container at bounding box center [262, 126] width 524 height 252
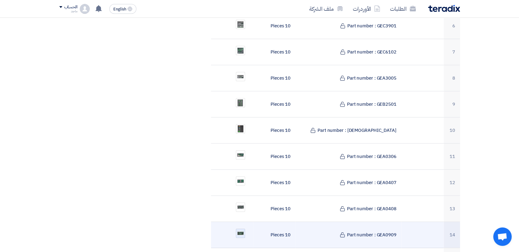
click at [245, 229] on div at bounding box center [240, 233] width 9 height 9
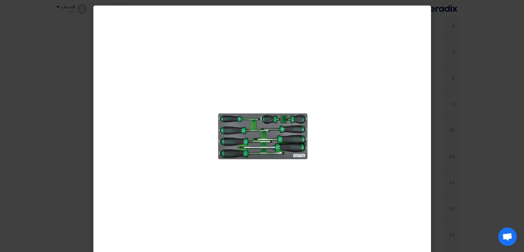
click at [477, 196] on modal-container at bounding box center [262, 126] width 524 height 252
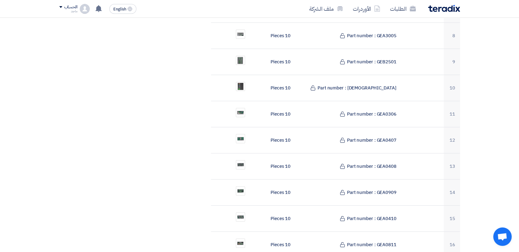
scroll to position [383, 0]
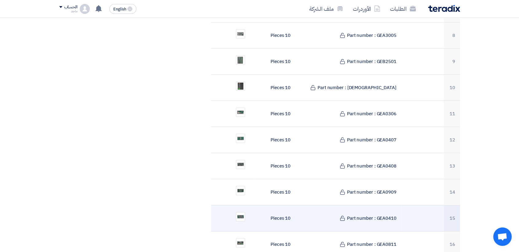
click at [238, 214] on ul at bounding box center [232, 216] width 33 height 15
click at [237, 214] on img at bounding box center [240, 217] width 9 height 6
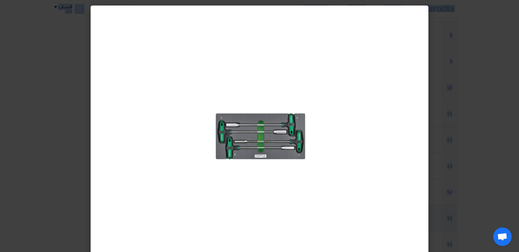
click at [237, 210] on div at bounding box center [260, 136] width 104 height 252
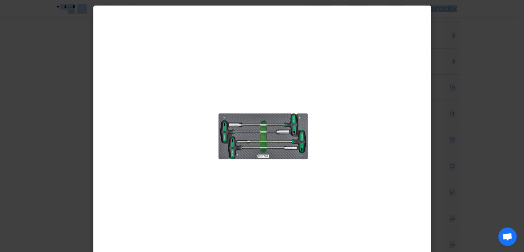
click at [477, 216] on modal-container at bounding box center [262, 126] width 524 height 252
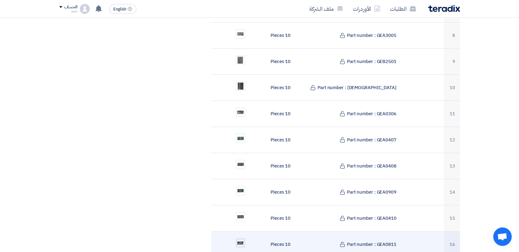
click at [240, 240] on img at bounding box center [240, 243] width 9 height 6
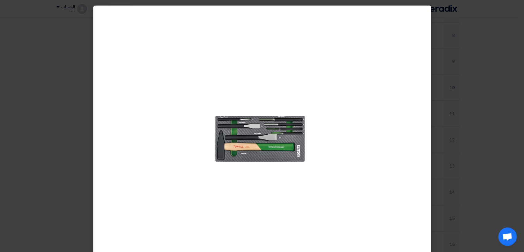
click at [487, 205] on modal-container at bounding box center [262, 126] width 524 height 252
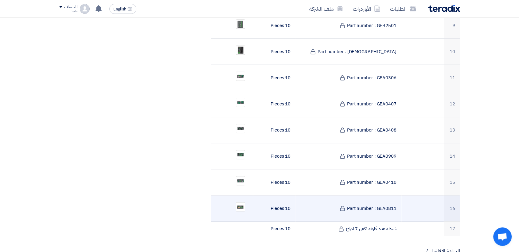
scroll to position [420, 0]
click at [245, 198] on ul at bounding box center [232, 205] width 33 height 15
click at [237, 203] on img at bounding box center [240, 206] width 9 height 6
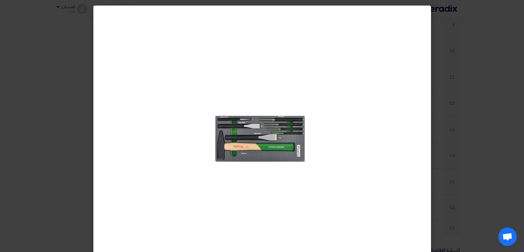
click at [496, 206] on modal-container at bounding box center [262, 126] width 524 height 252
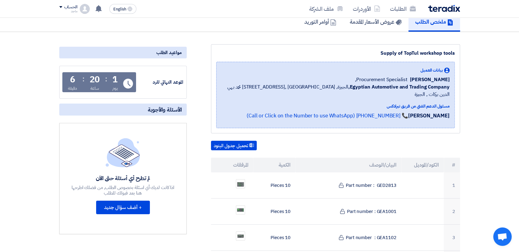
scroll to position [0, 0]
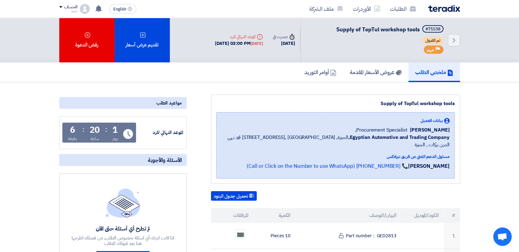
click at [382, 41] on div "تم القبول" at bounding box center [390, 41] width 108 height 9
click at [385, 65] on link "عروض الأسعار المقدمة" at bounding box center [375, 72] width 65 height 20
